Goal: Check status: Check status

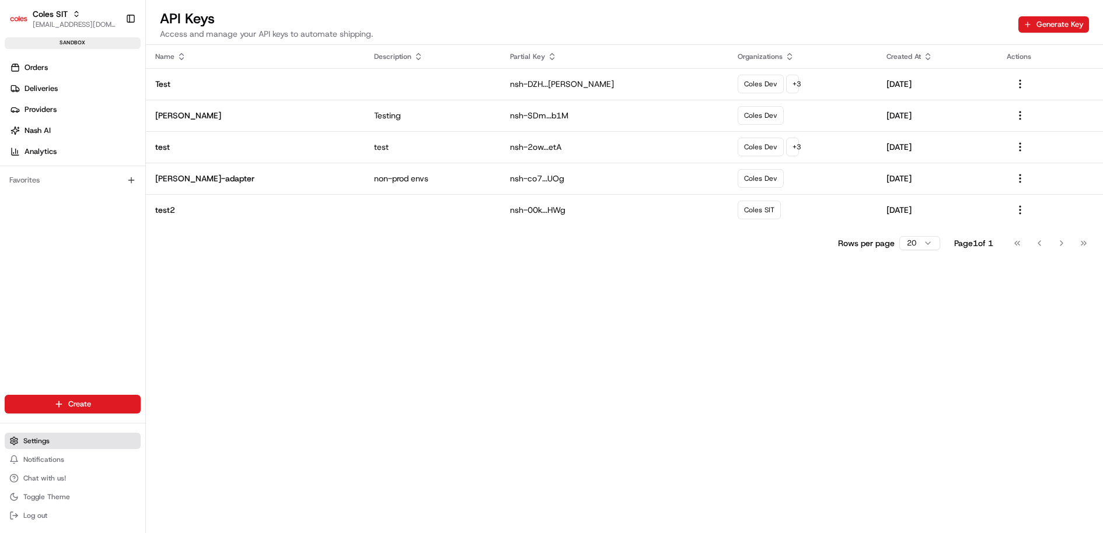
click at [81, 438] on button "Settings" at bounding box center [73, 441] width 136 height 16
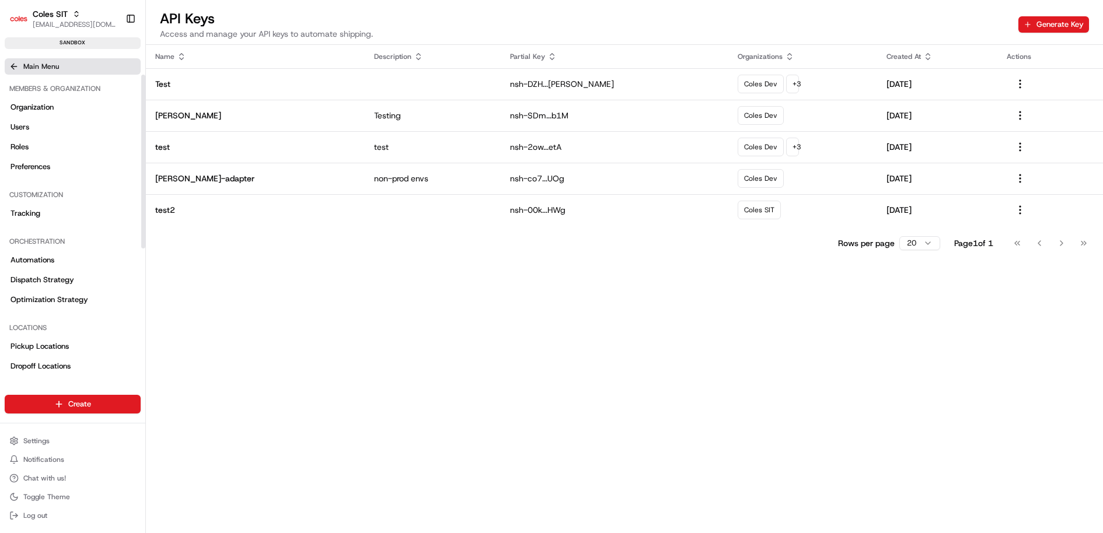
click at [17, 60] on button "Main Menu" at bounding box center [73, 66] width 136 height 16
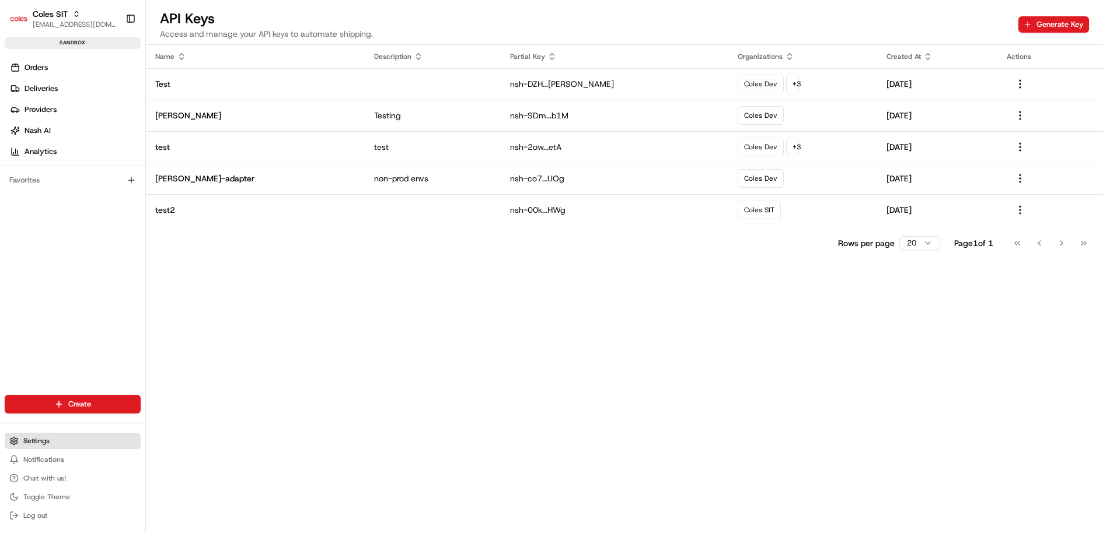
click at [71, 442] on button "Settings" at bounding box center [73, 441] width 136 height 16
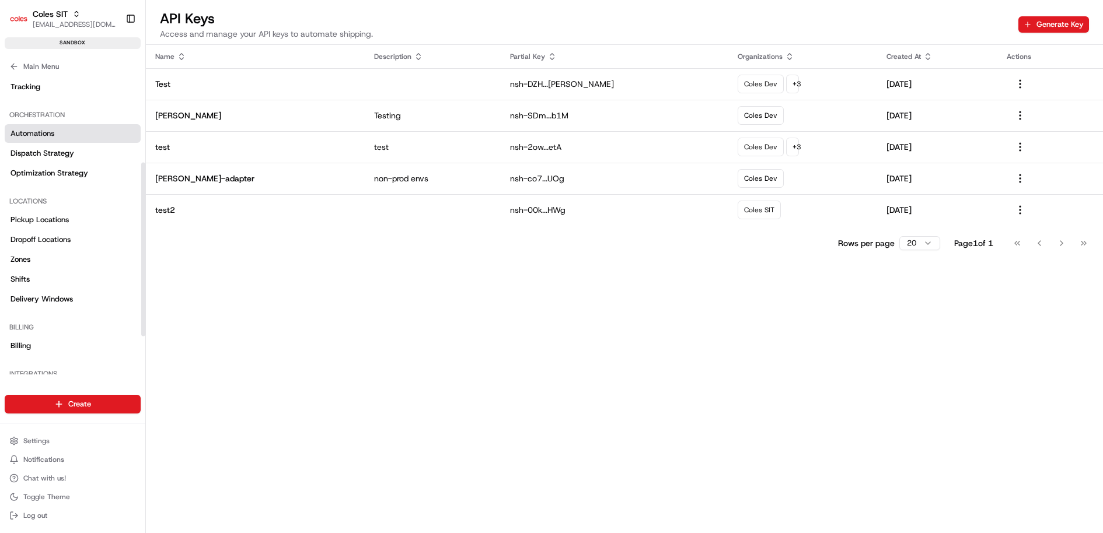
scroll to position [218, 0]
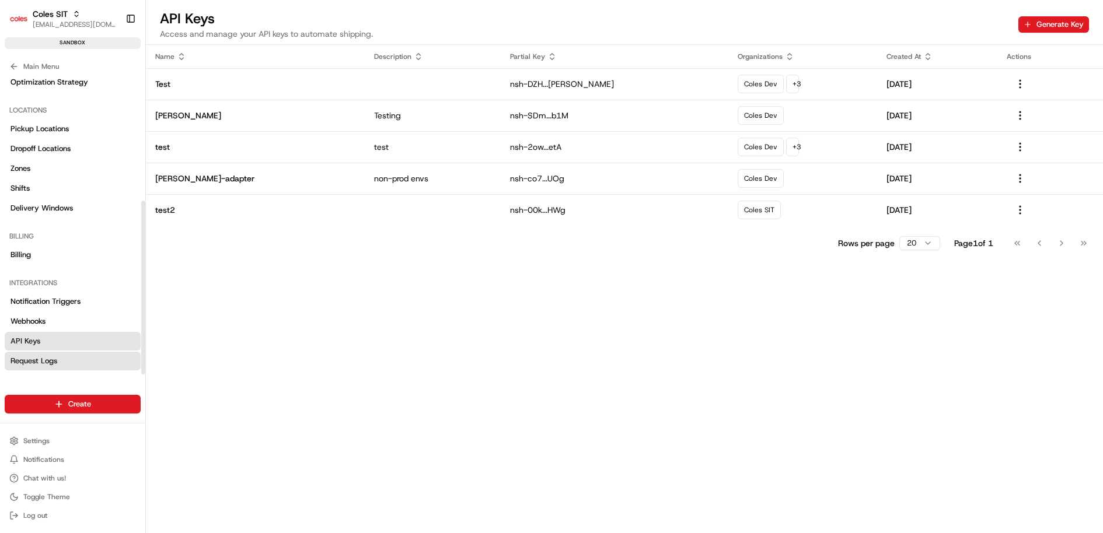
click at [66, 357] on link "Request Logs" at bounding box center [73, 361] width 136 height 19
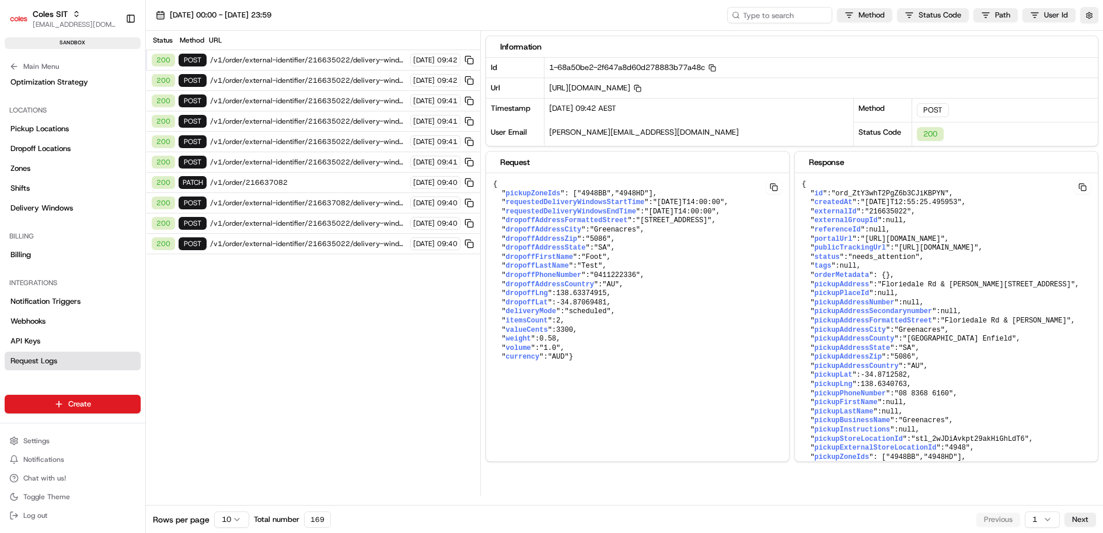
click at [352, 62] on span "/v1/order/external-identifier/216635022/delivery-window" at bounding box center [308, 59] width 197 height 9
click at [362, 58] on span "/v1/order/external-identifier/216635022/delivery-window" at bounding box center [308, 59] width 197 height 9
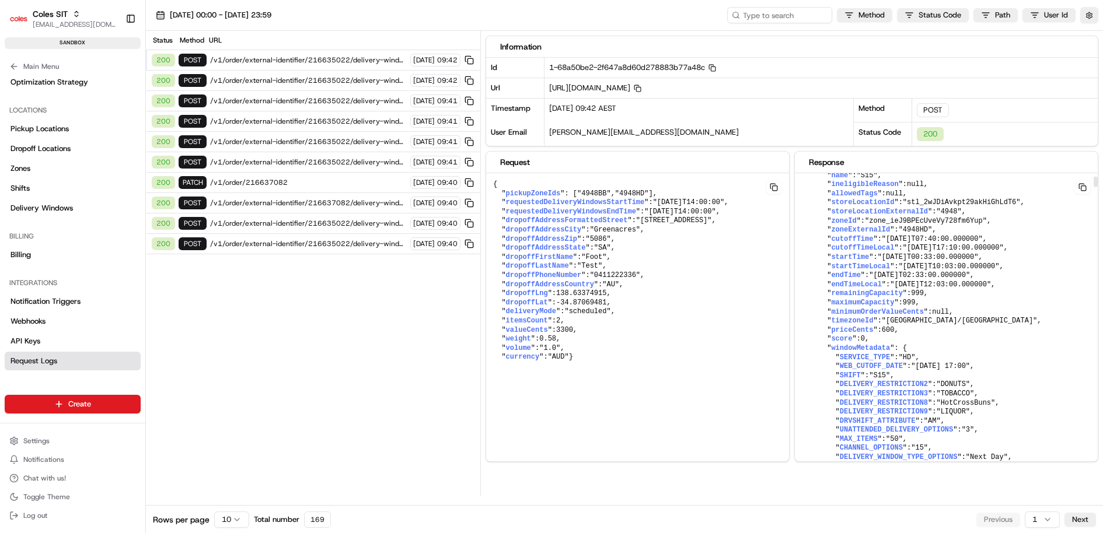
scroll to position [805, 0]
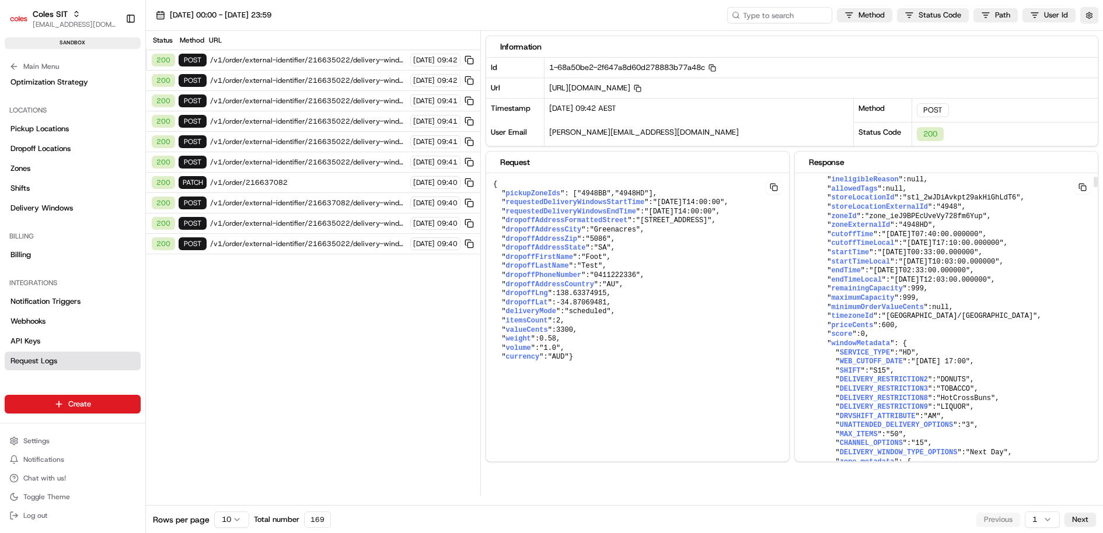
click at [914, 247] on span ""2025-08-26T17:10:00.000000"" at bounding box center [952, 243] width 101 height 8
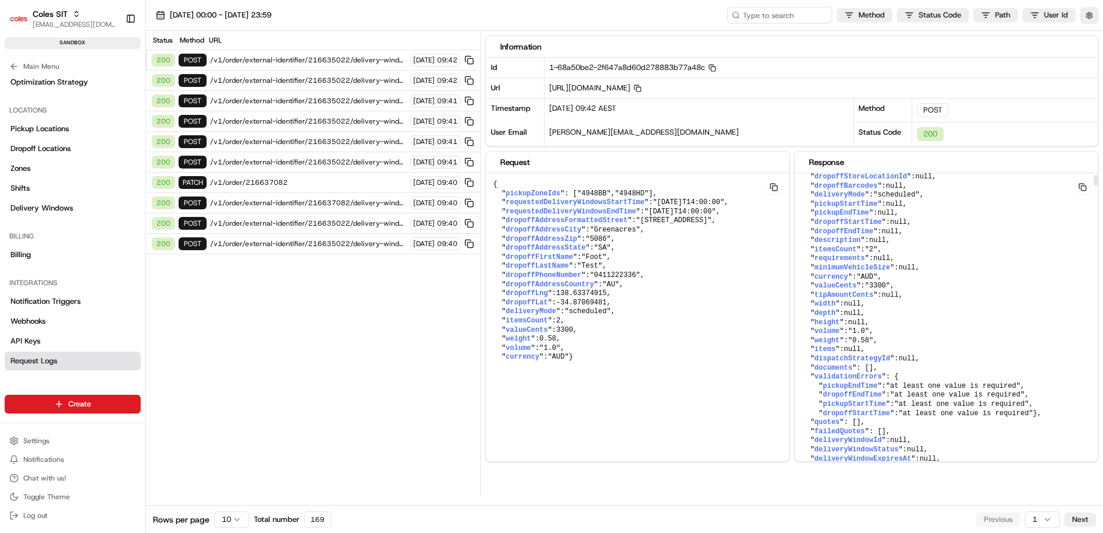
scroll to position [391, 0]
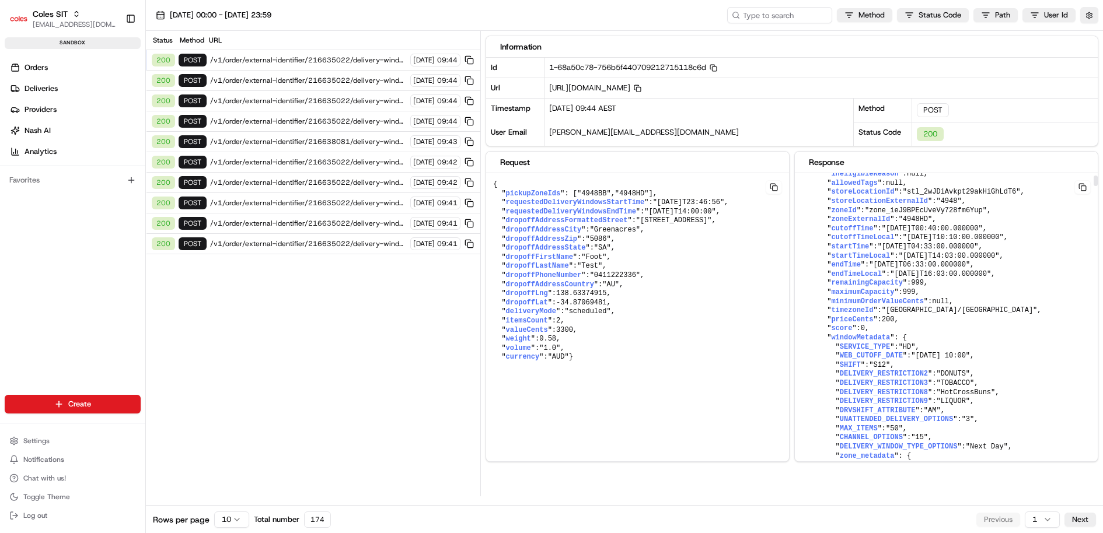
scroll to position [785, 0]
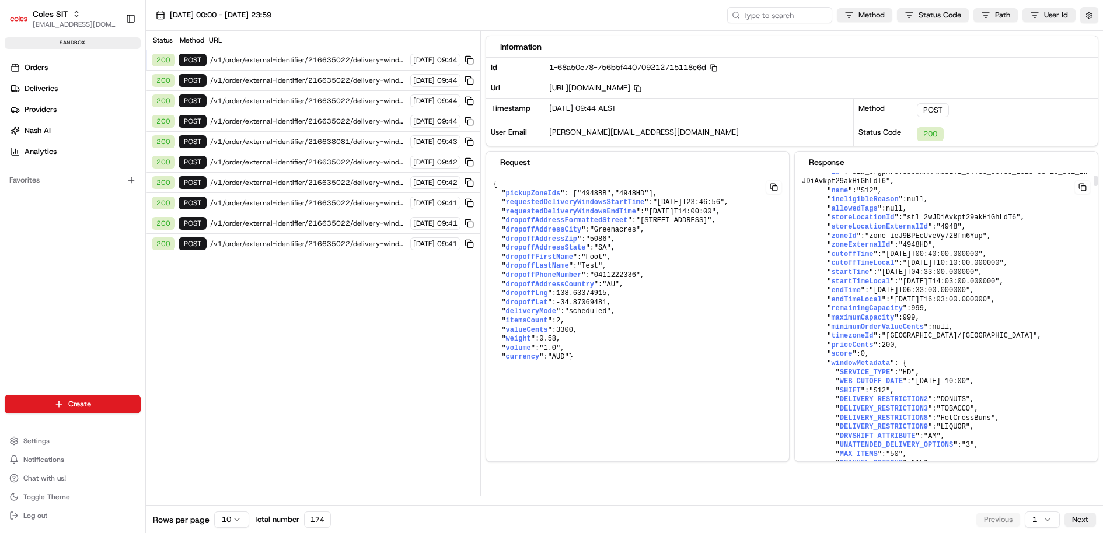
click at [880, 158] on span "eligibleDeliveryWindows" at bounding box center [862, 154] width 97 height 8
copy span "eligibleDeliveryWindows"
click at [652, 66] on span "1-68a50c78-756b5f440709212715118c6d Copy 1-68a50c78-756b5f440709212715118c6d" at bounding box center [633, 67] width 168 height 10
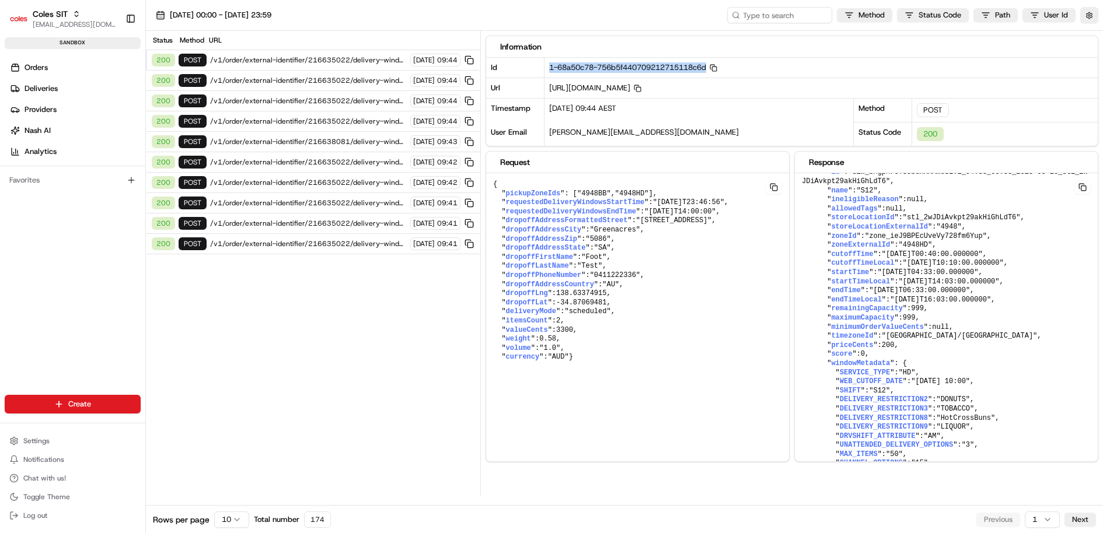
click at [652, 66] on span "1-68a50c78-756b5f440709212715118c6d Copy 1-68a50c78-756b5f440709212715118c6d" at bounding box center [633, 67] width 168 height 10
copy span "1-68a50c78-756b5f440709212715118c6d"
click at [67, 70] on link "Orders" at bounding box center [75, 67] width 141 height 19
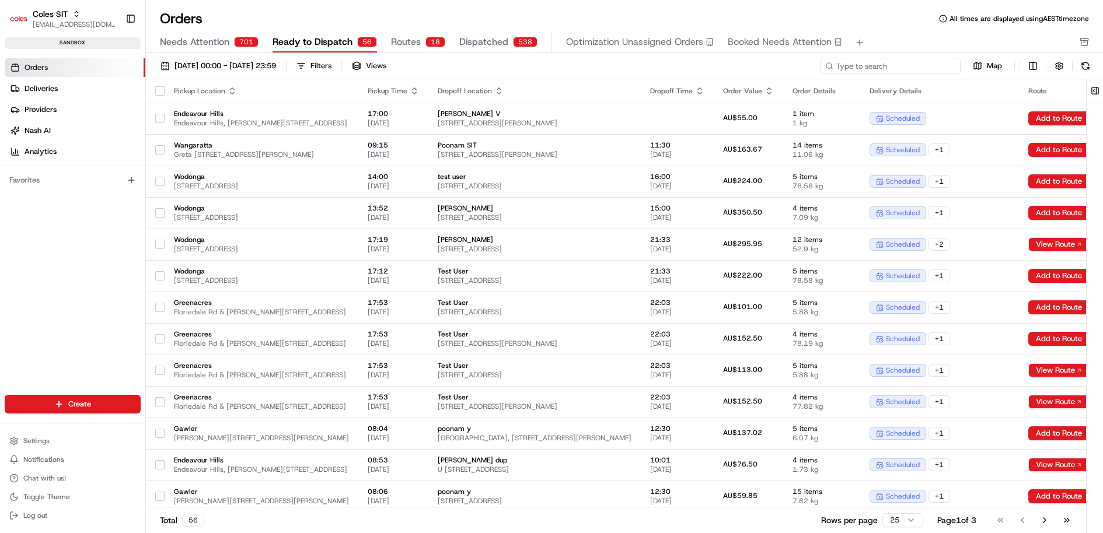
click at [888, 65] on input at bounding box center [890, 66] width 140 height 16
paste input "216635022"
type input "216635022"
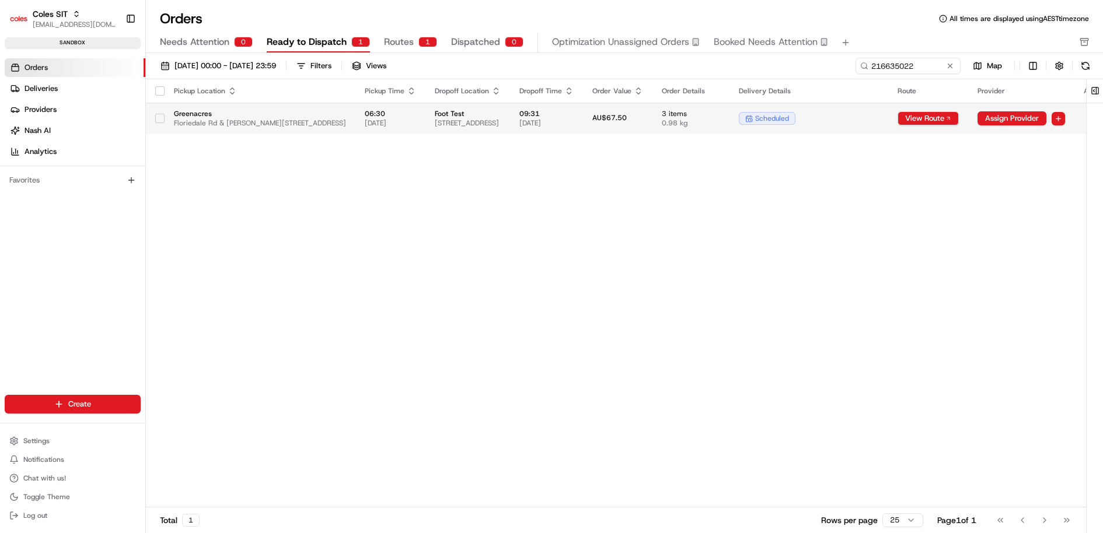
click at [501, 117] on span "Foot Test" at bounding box center [468, 113] width 66 height 9
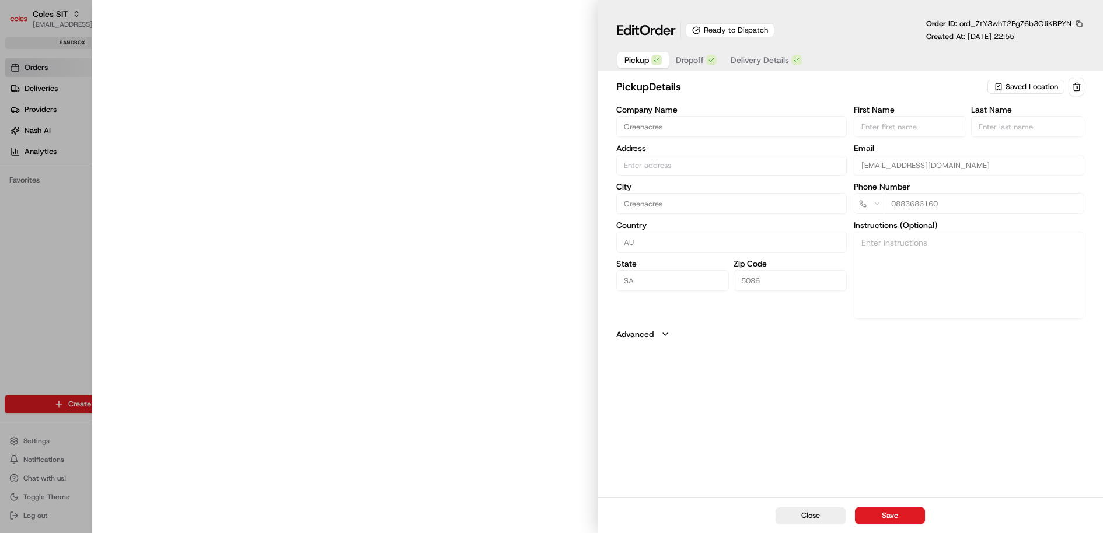
type input "Floriedale Rd & [PERSON_NAME][STREET_ADDRESS]"
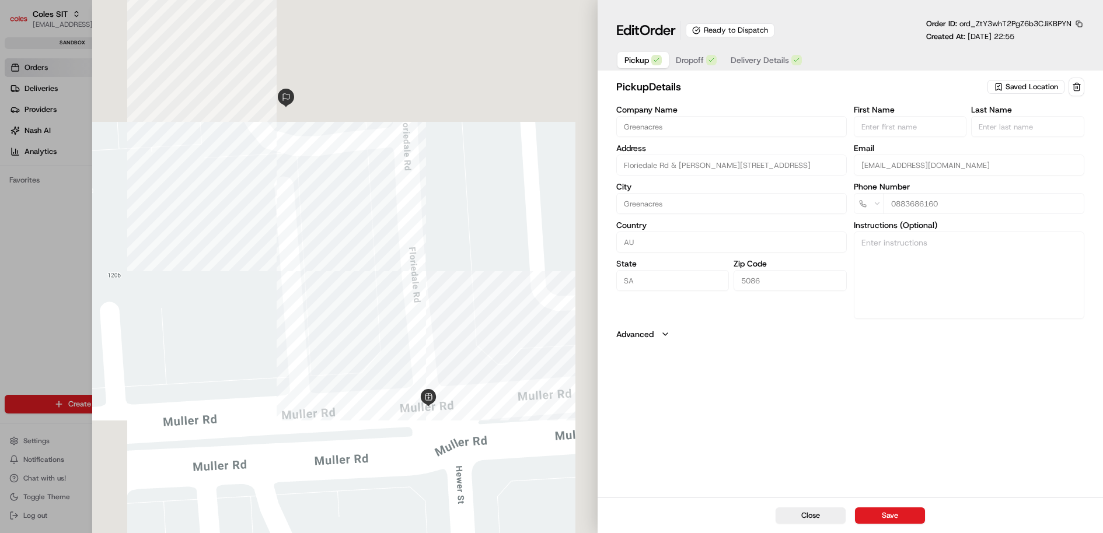
click at [765, 56] on span "Delivery Details" at bounding box center [759, 60] width 58 height 12
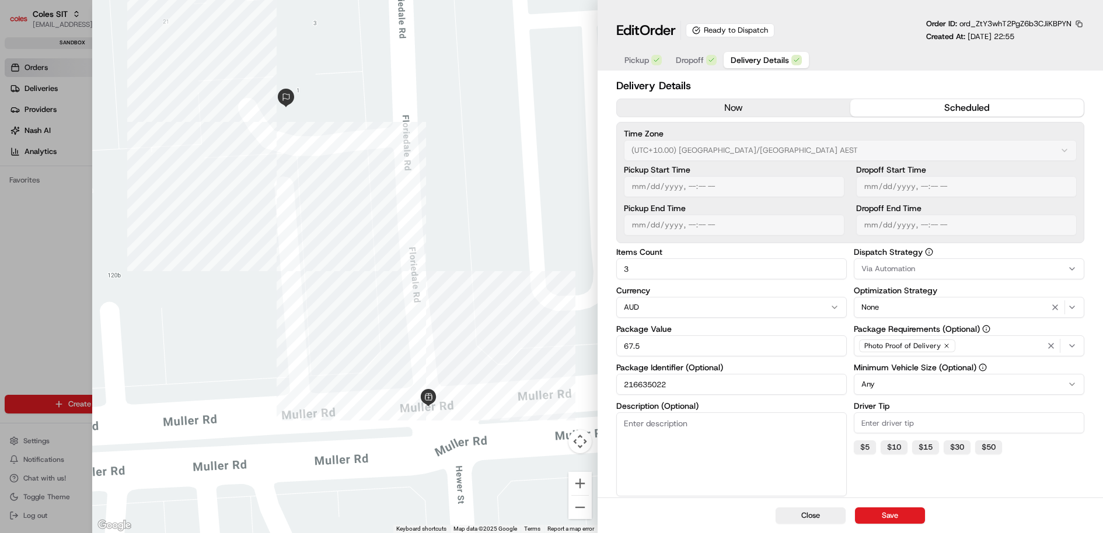
type input "1"
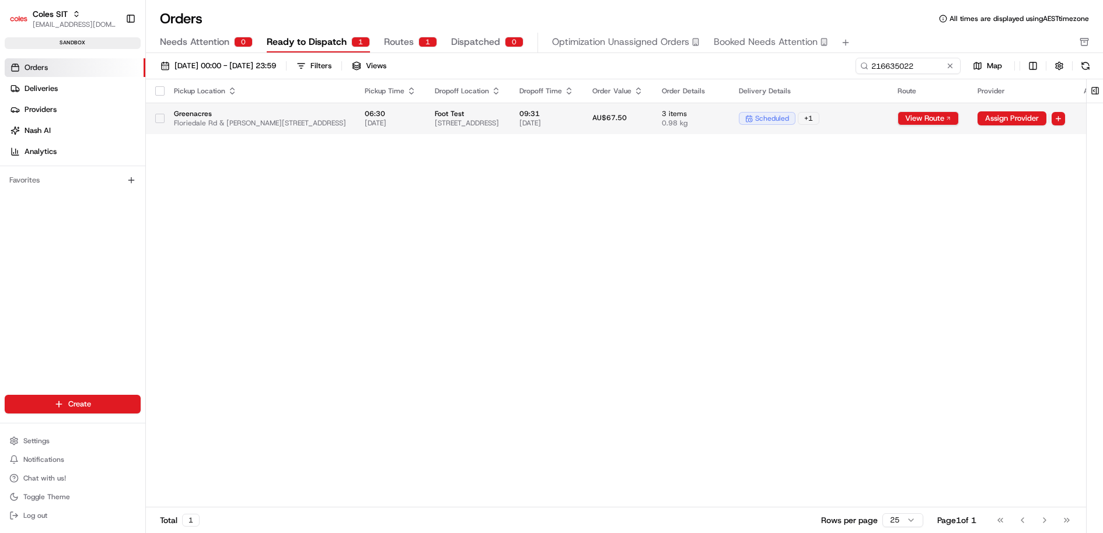
click at [573, 113] on span "09:31" at bounding box center [546, 113] width 54 height 9
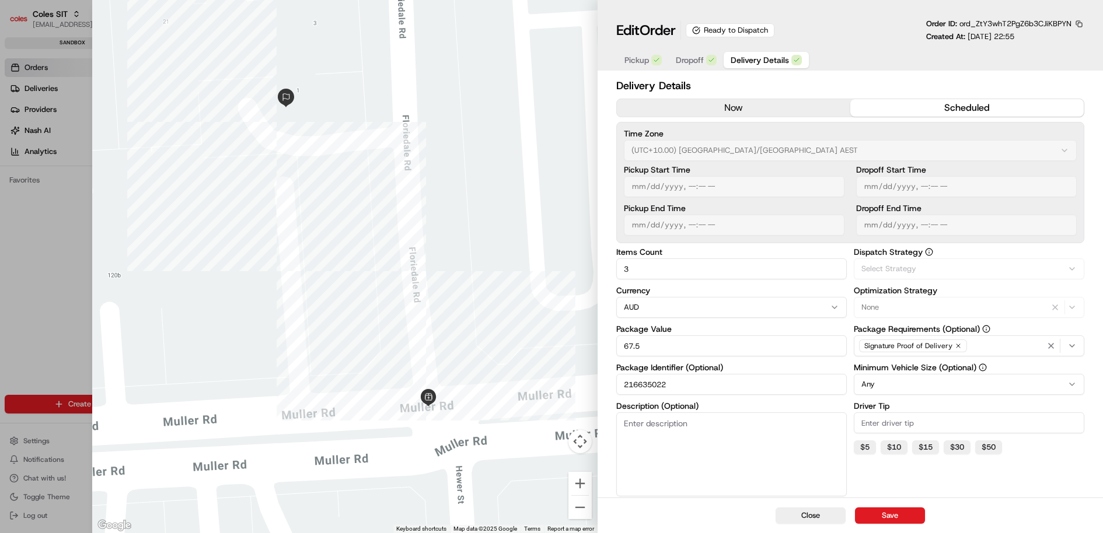
click at [768, 60] on span "Delivery Details" at bounding box center [759, 60] width 58 height 12
